Goal: Obtain resource: Download file/media

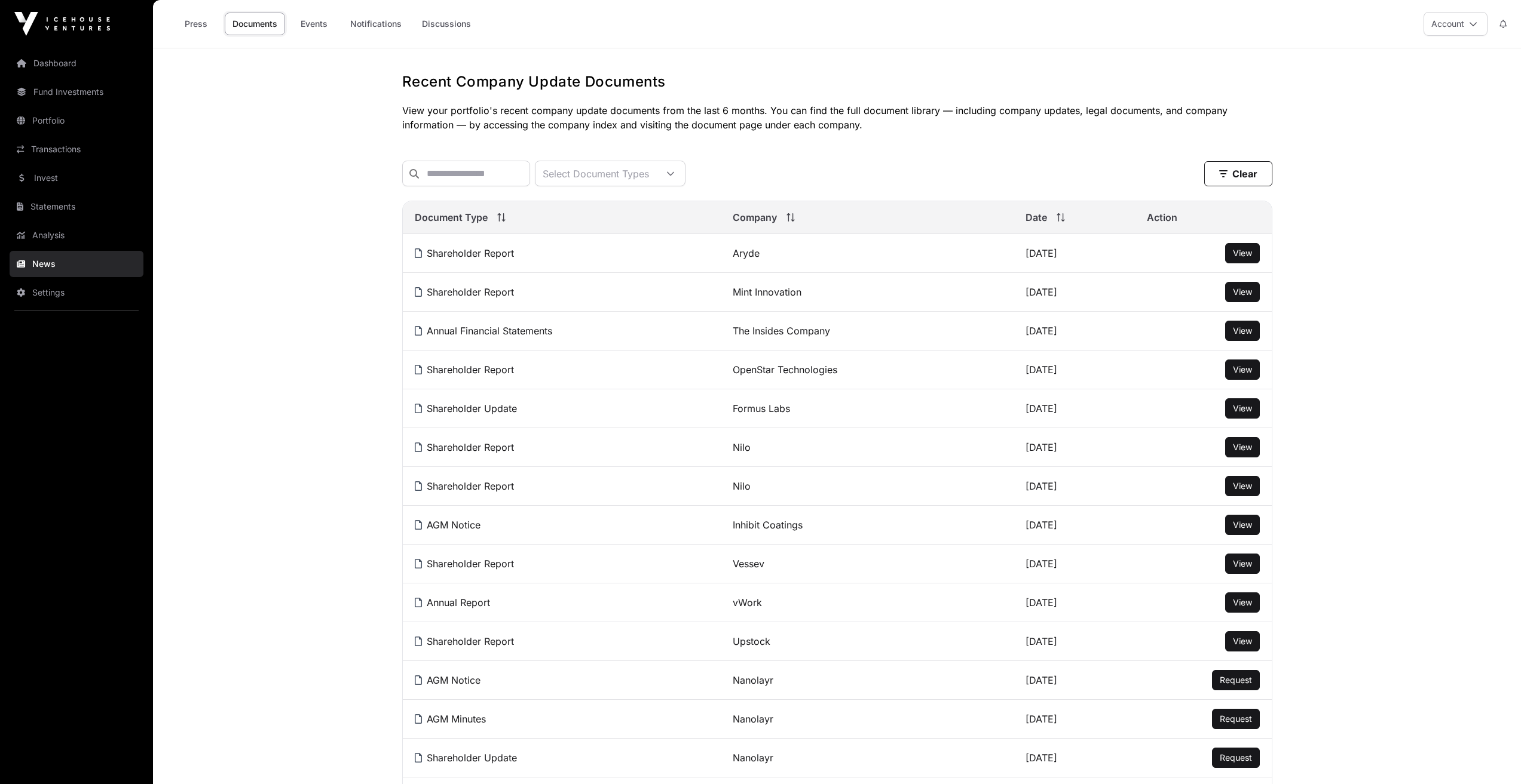
click at [1237, 258] on span "View" at bounding box center [1243, 252] width 19 height 10
click at [51, 205] on link "Statements" at bounding box center [76, 207] width 134 height 27
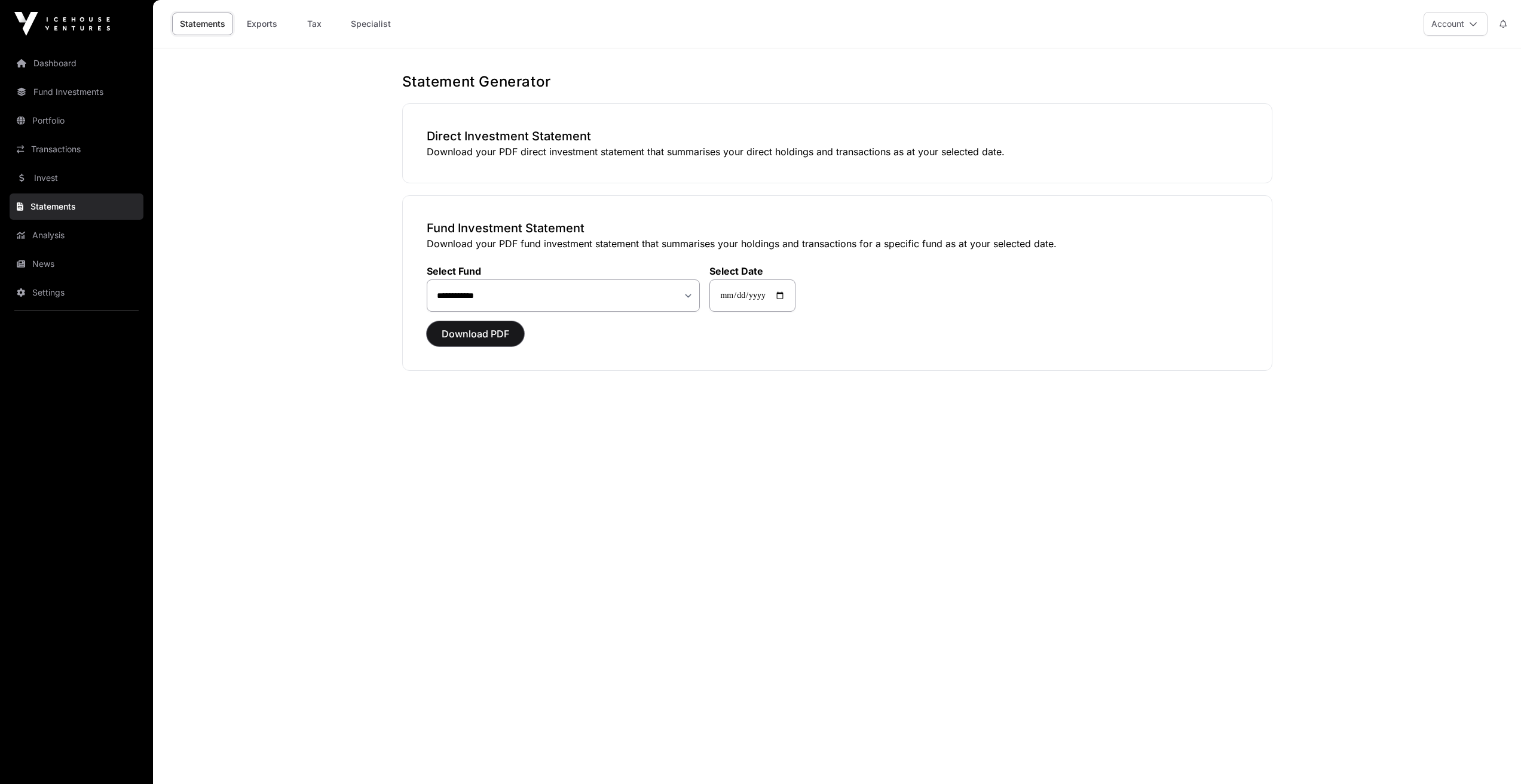
click at [463, 334] on span "Download PDF" at bounding box center [475, 334] width 67 height 14
click at [1474, 22] on icon at bounding box center [1473, 23] width 8 height 8
click at [1403, 288] on main "**********" at bounding box center [837, 441] width 1368 height 784
click at [468, 334] on span "Download PDF" at bounding box center [475, 334] width 67 height 14
click at [54, 144] on link "Transactions" at bounding box center [76, 150] width 134 height 27
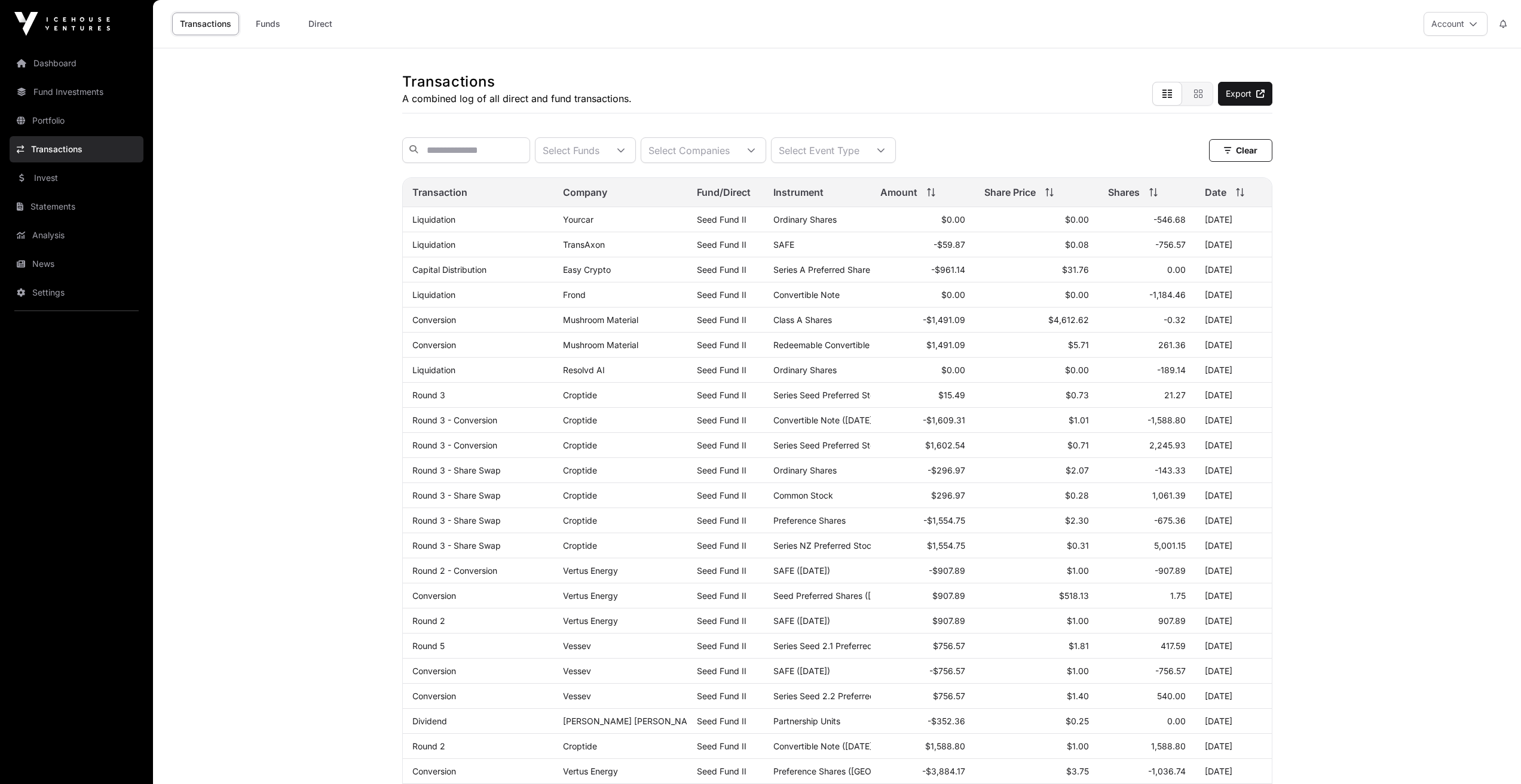
click at [63, 122] on link "Portfolio" at bounding box center [76, 121] width 134 height 27
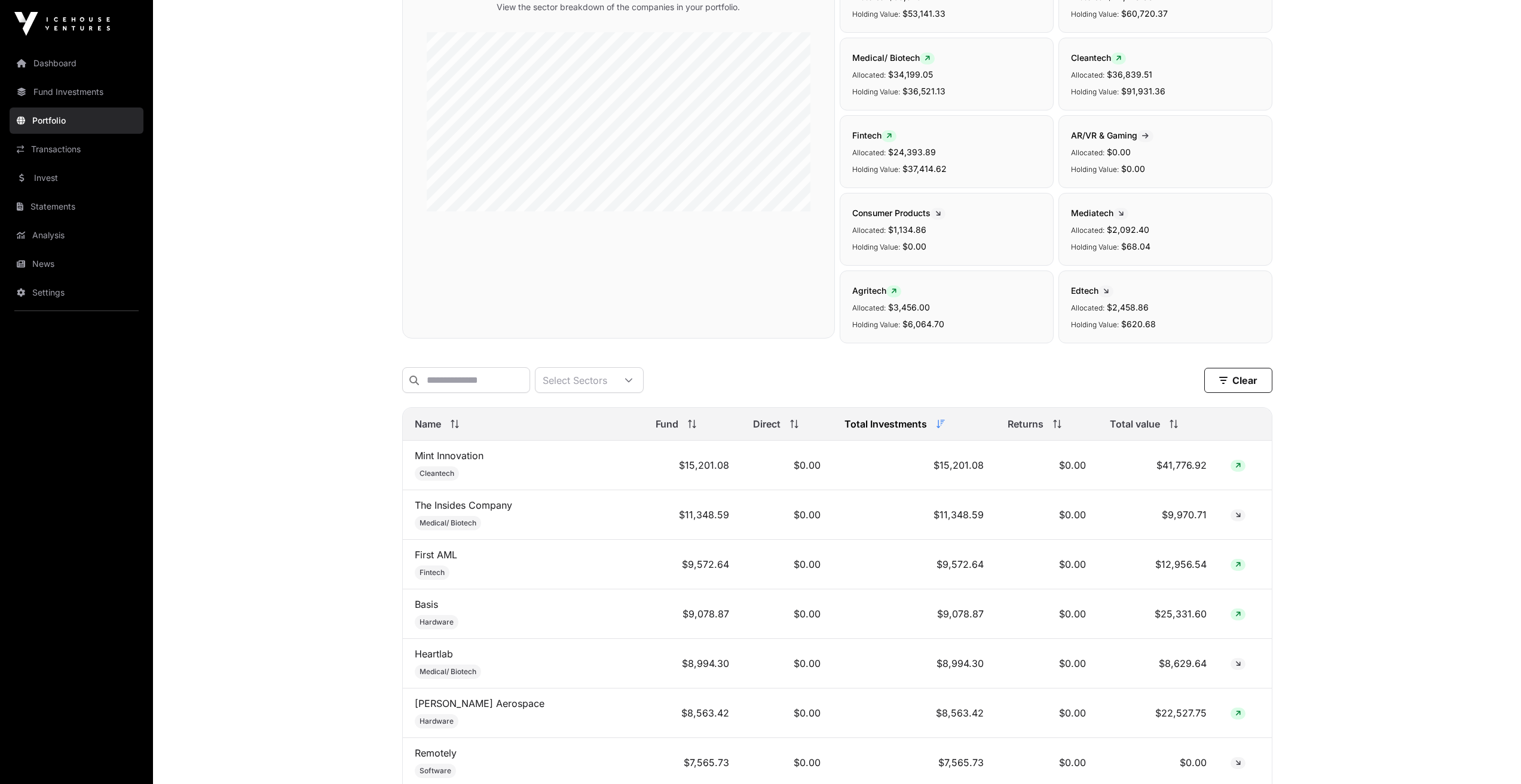
scroll to position [60, 0]
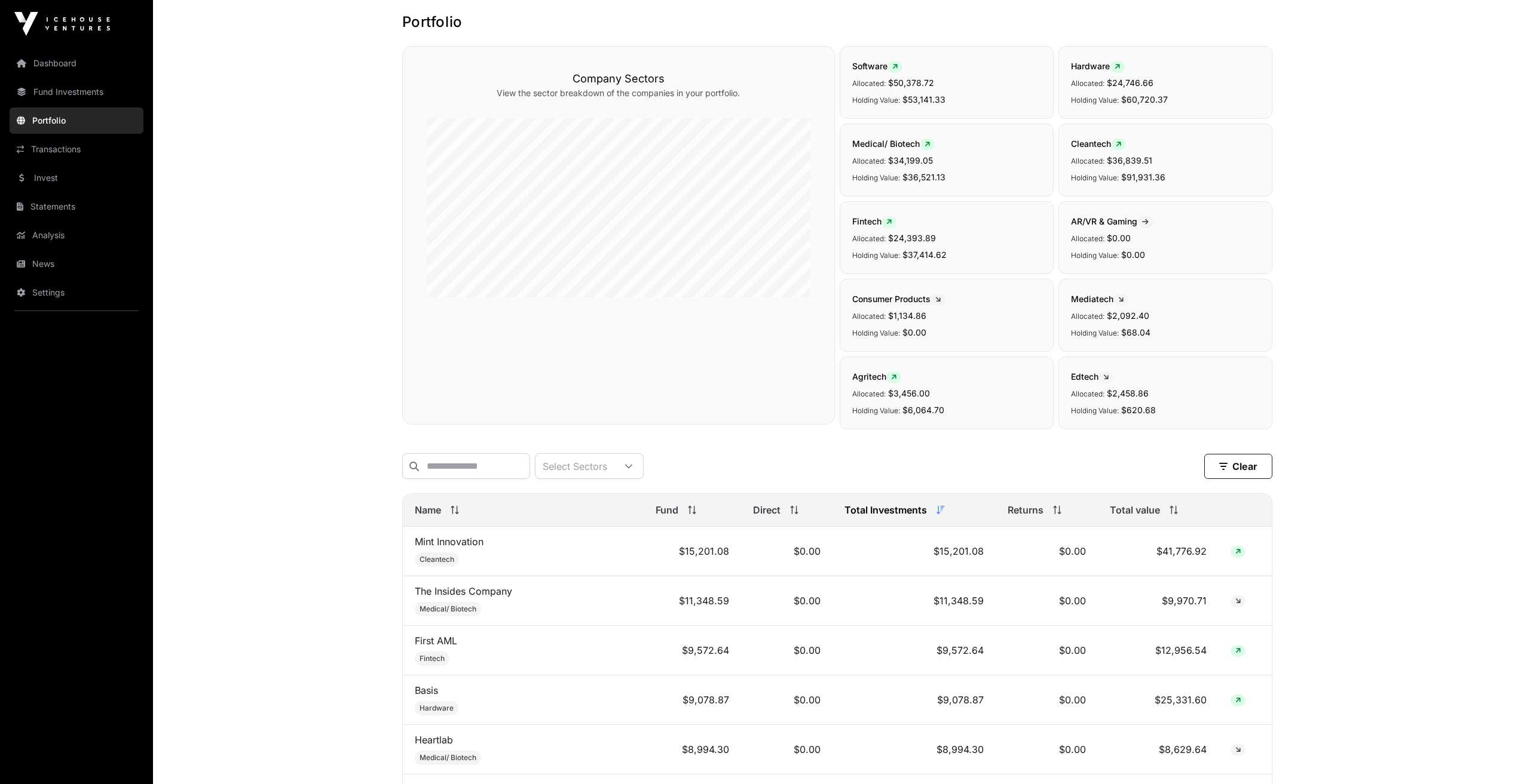
click at [68, 88] on link "Fund Investments" at bounding box center [76, 92] width 134 height 27
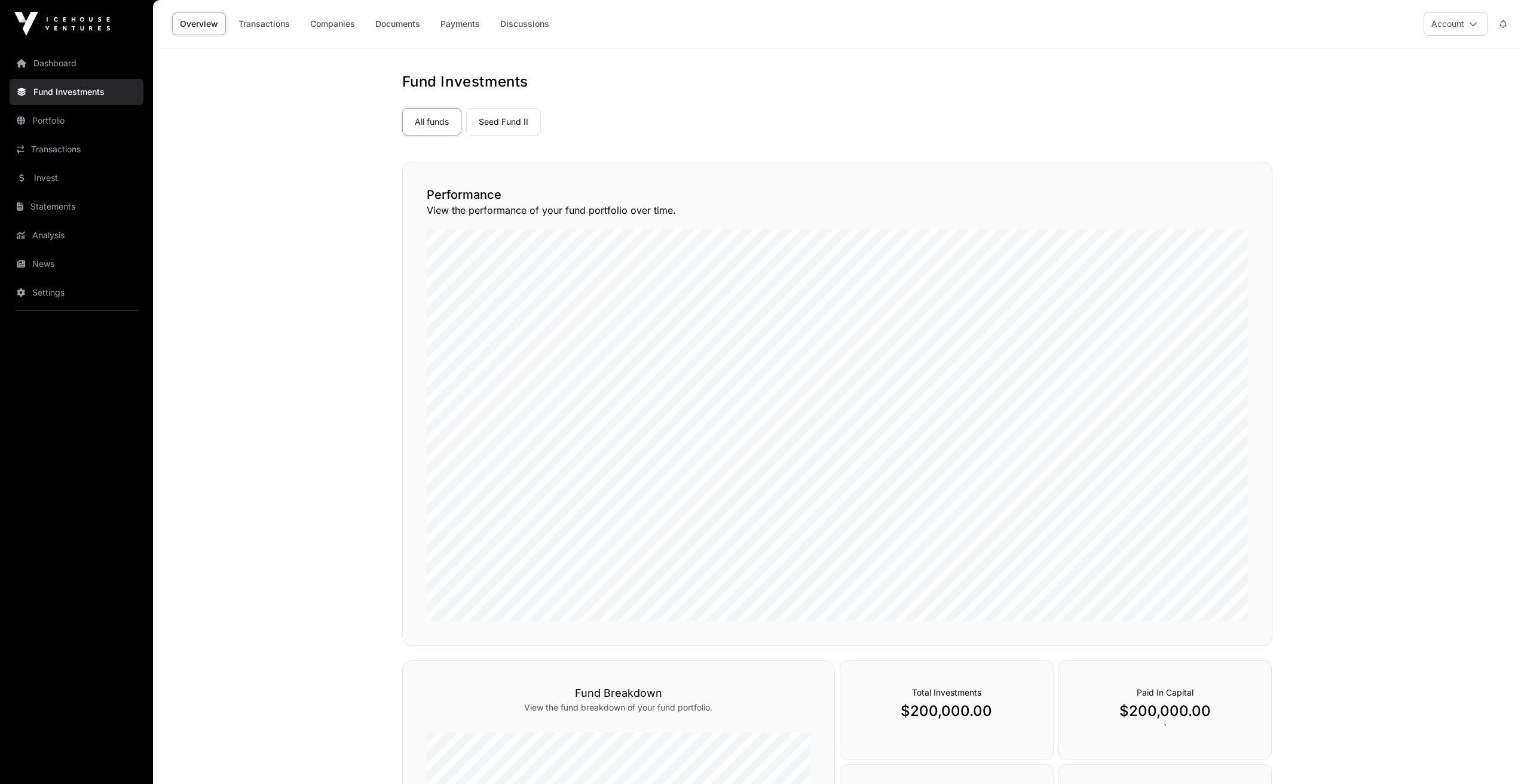
click at [528, 116] on link "Seed Fund II" at bounding box center [504, 121] width 74 height 27
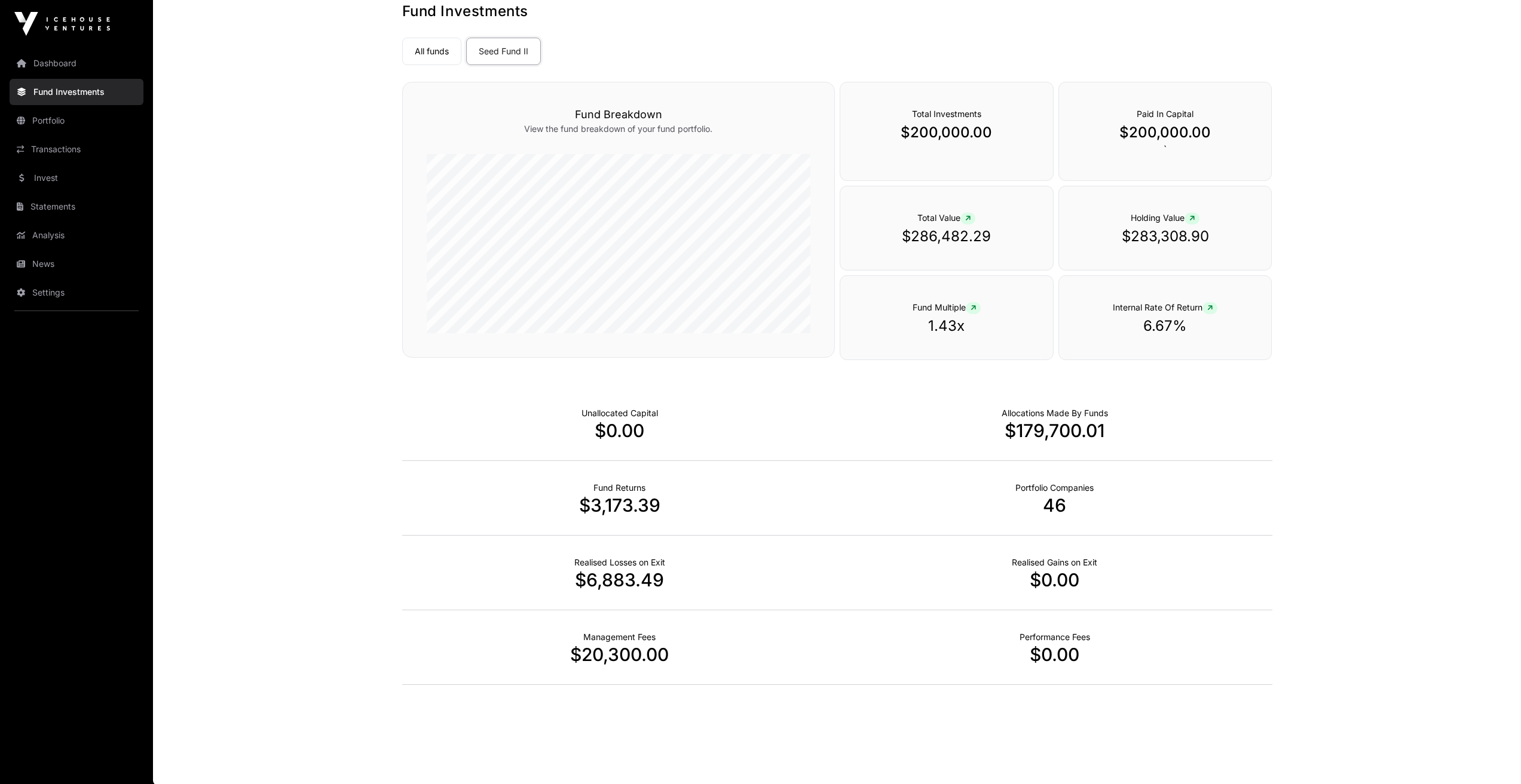
scroll to position [72, 0]
drag, startPoint x: 418, startPoint y: 53, endPoint x: 390, endPoint y: 96, distance: 51.3
click at [417, 54] on link "All funds" at bounding box center [431, 50] width 59 height 27
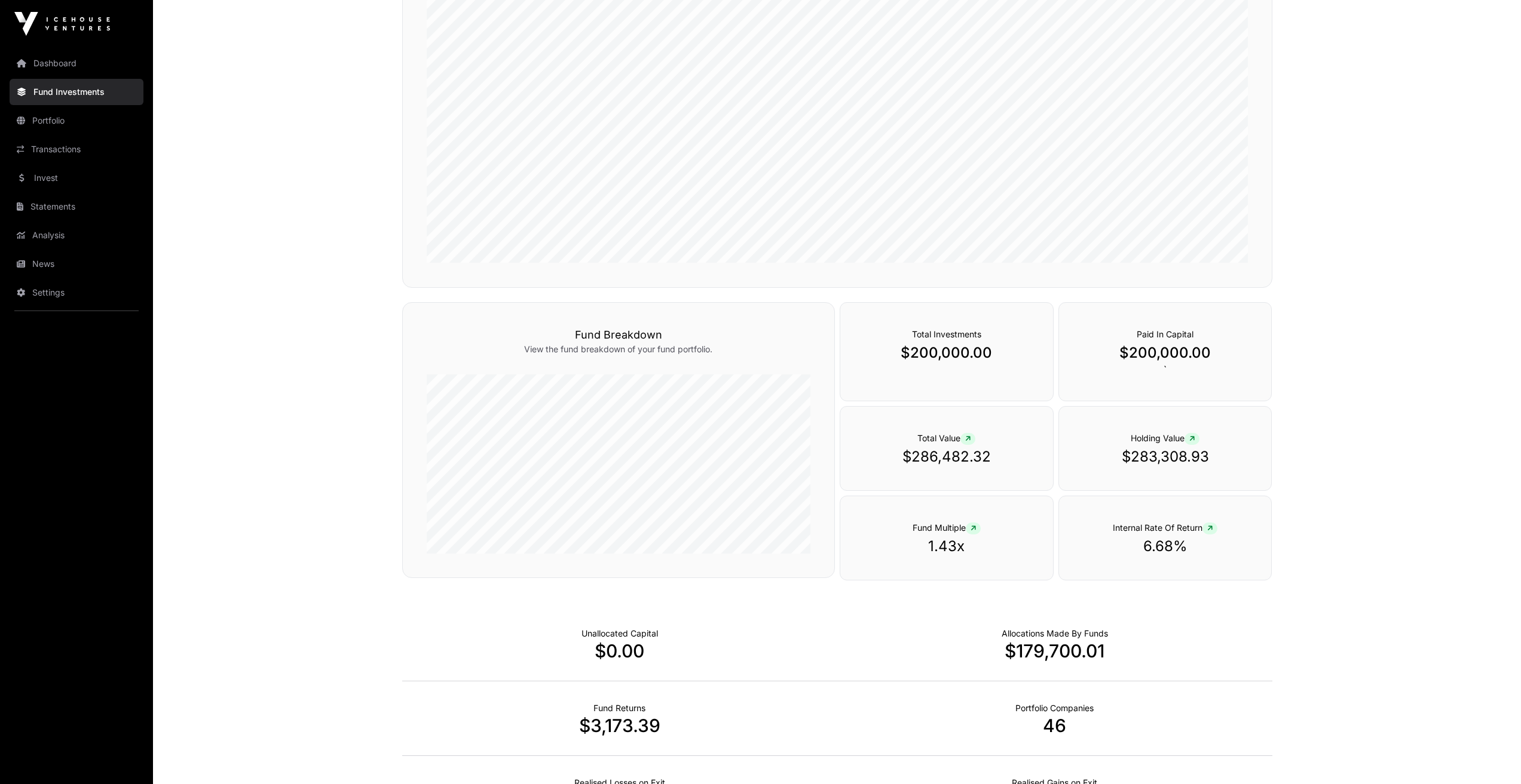
scroll to position [580, 0]
